Goal: Find contact information: Find contact information

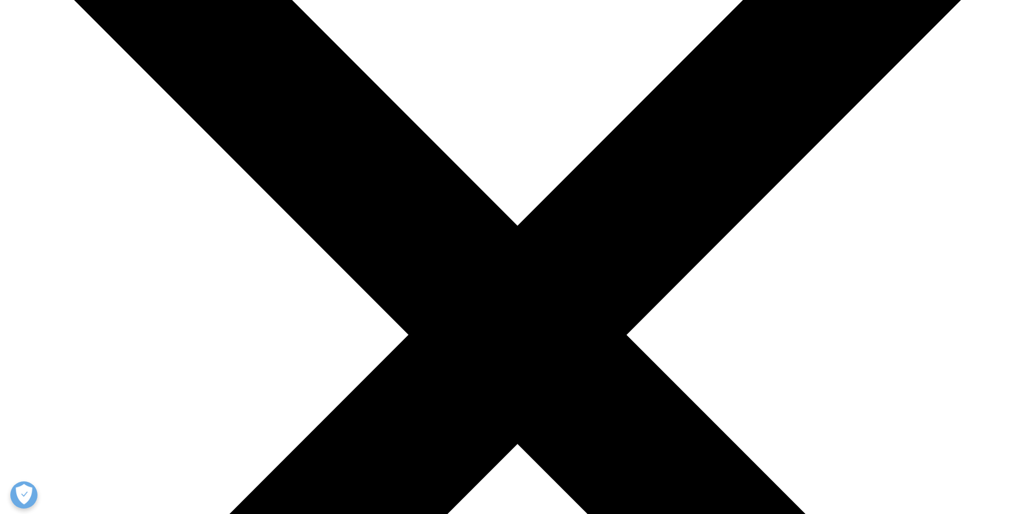
scroll to position [242, 0]
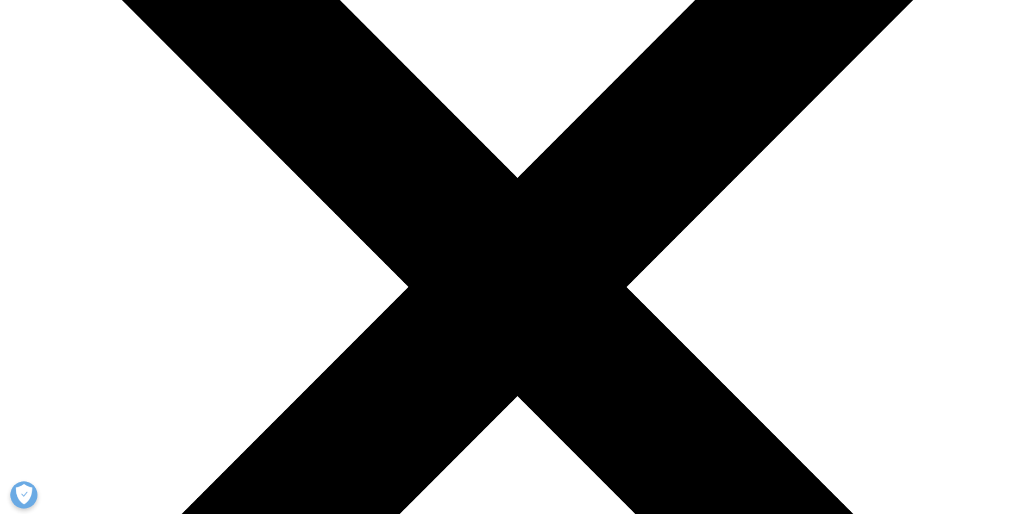
drag, startPoint x: 603, startPoint y: 278, endPoint x: 688, endPoint y: 282, distance: 85.4
drag, startPoint x: 662, startPoint y: 263, endPoint x: 674, endPoint y: 272, distance: 15.2
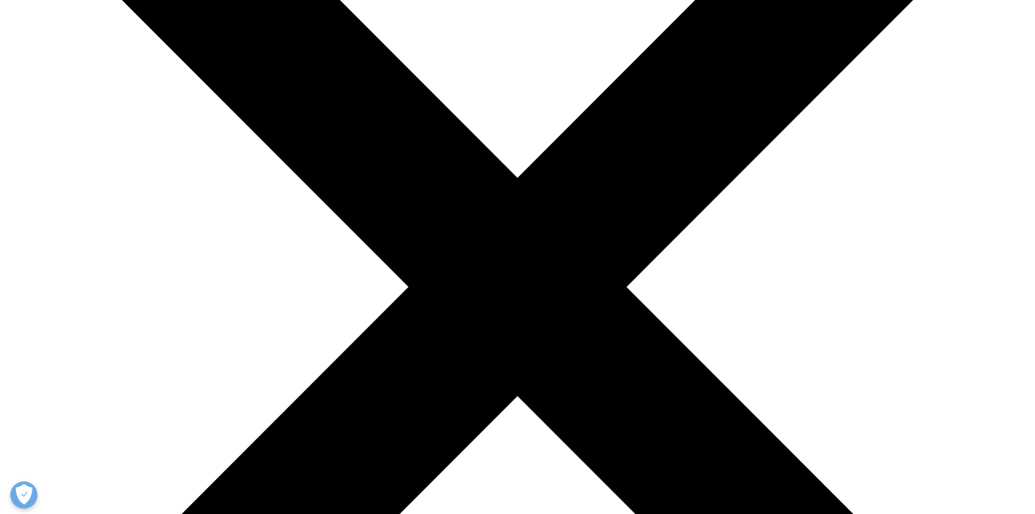
drag, startPoint x: 664, startPoint y: 278, endPoint x: 610, endPoint y: 277, distance: 53.8
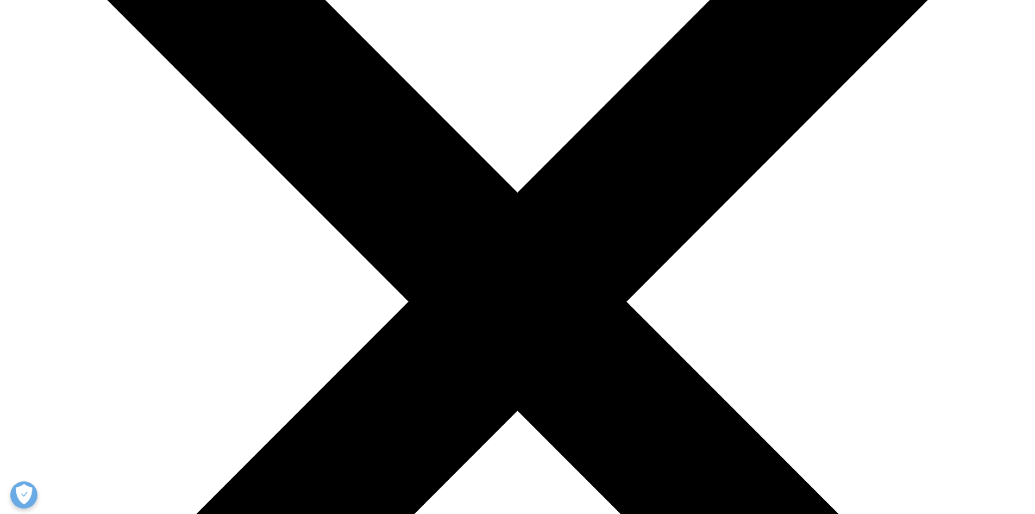
scroll to position [0, 0]
